Goal: Task Accomplishment & Management: Use online tool/utility

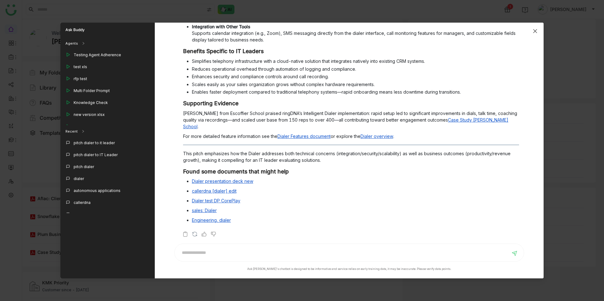
click at [535, 33] on icon "Close" at bounding box center [534, 31] width 5 height 5
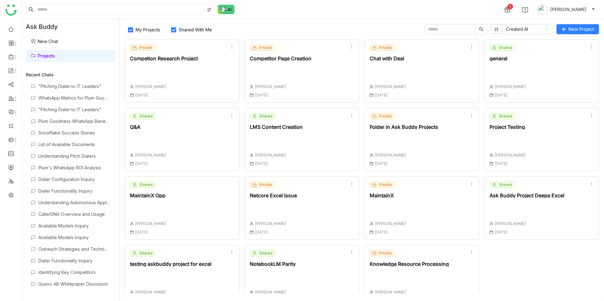
click at [272, 274] on div at bounding box center [273, 276] width 46 height 9
click at [275, 265] on div "NotebookLM Parity" at bounding box center [273, 264] width 46 height 5
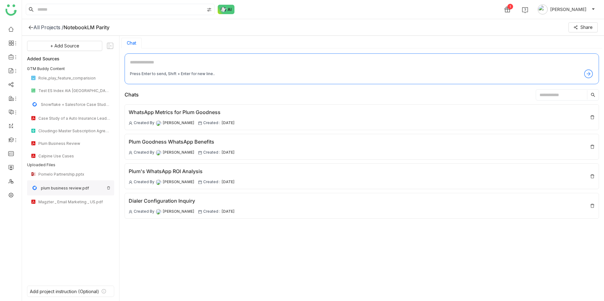
click at [108, 189] on img at bounding box center [109, 188] width 4 height 4
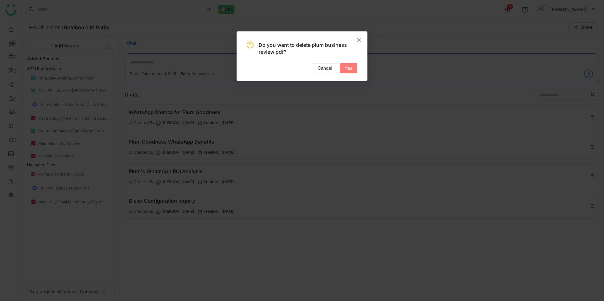
click at [350, 70] on span "Yes" at bounding box center [349, 68] width 8 height 7
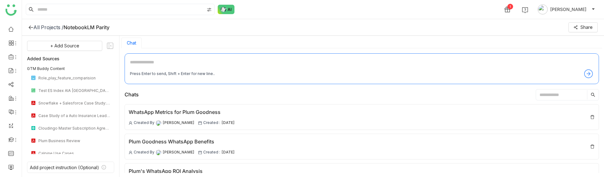
click at [228, 14] on img at bounding box center [226, 9] width 17 height 9
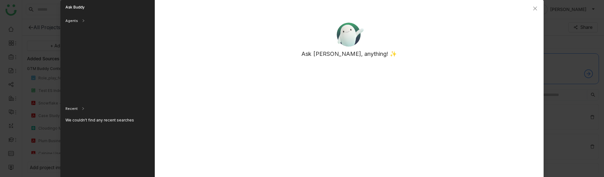
scroll to position [79, 0]
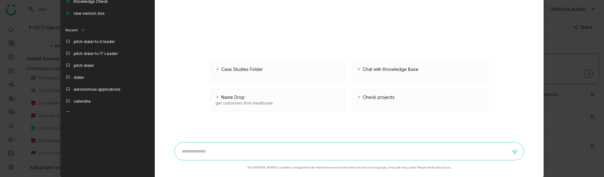
click at [190, 151] on input at bounding box center [344, 152] width 332 height 10
type input "**********"
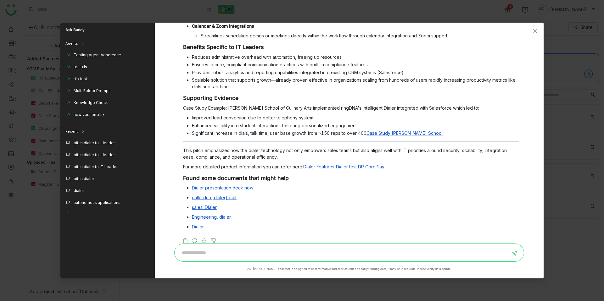
scroll to position [0, 0]
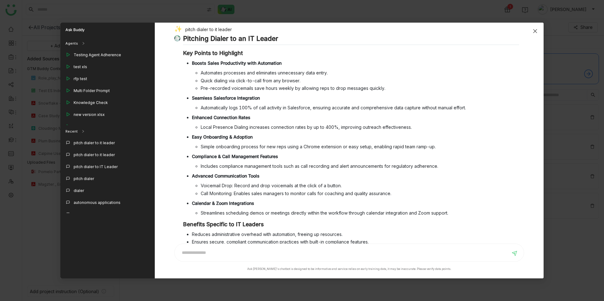
click at [535, 33] on icon "Close" at bounding box center [534, 31] width 5 height 5
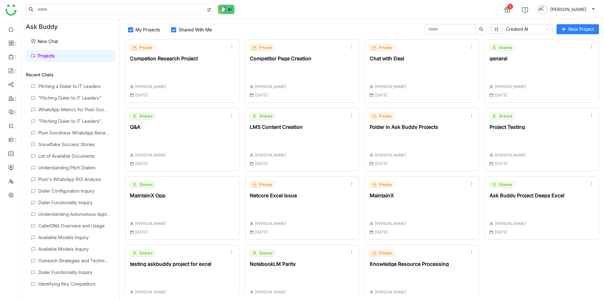
click at [313, 294] on div "My Projects Shared With Me Created At New Project Private Competion Research Pr…" at bounding box center [361, 160] width 484 height 282
click at [304, 276] on div "Shared NotebookLM Parity Chandramani Tiwary 08 Sep , 2025" at bounding box center [301, 277] width 115 height 64
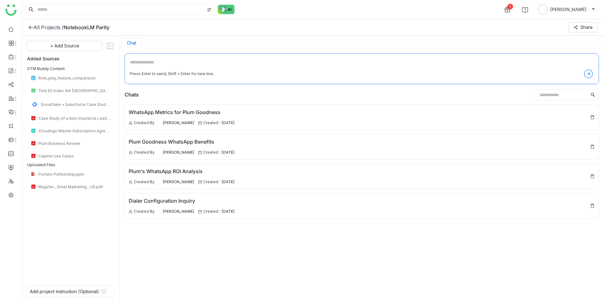
click at [53, 26] on div "All Projects /" at bounding box center [48, 27] width 30 height 6
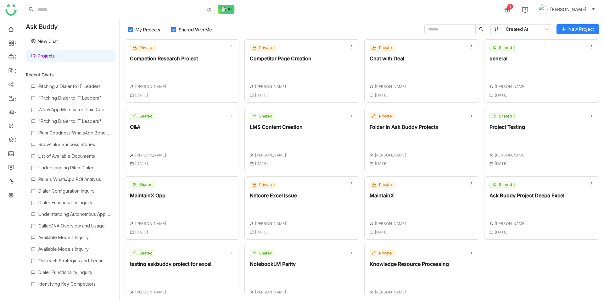
click at [308, 281] on div "Shared NotebookLM Parity [PERSON_NAME] [DATE]" at bounding box center [301, 277] width 115 height 64
